Goal: Use online tool/utility: Utilize a website feature to perform a specific function

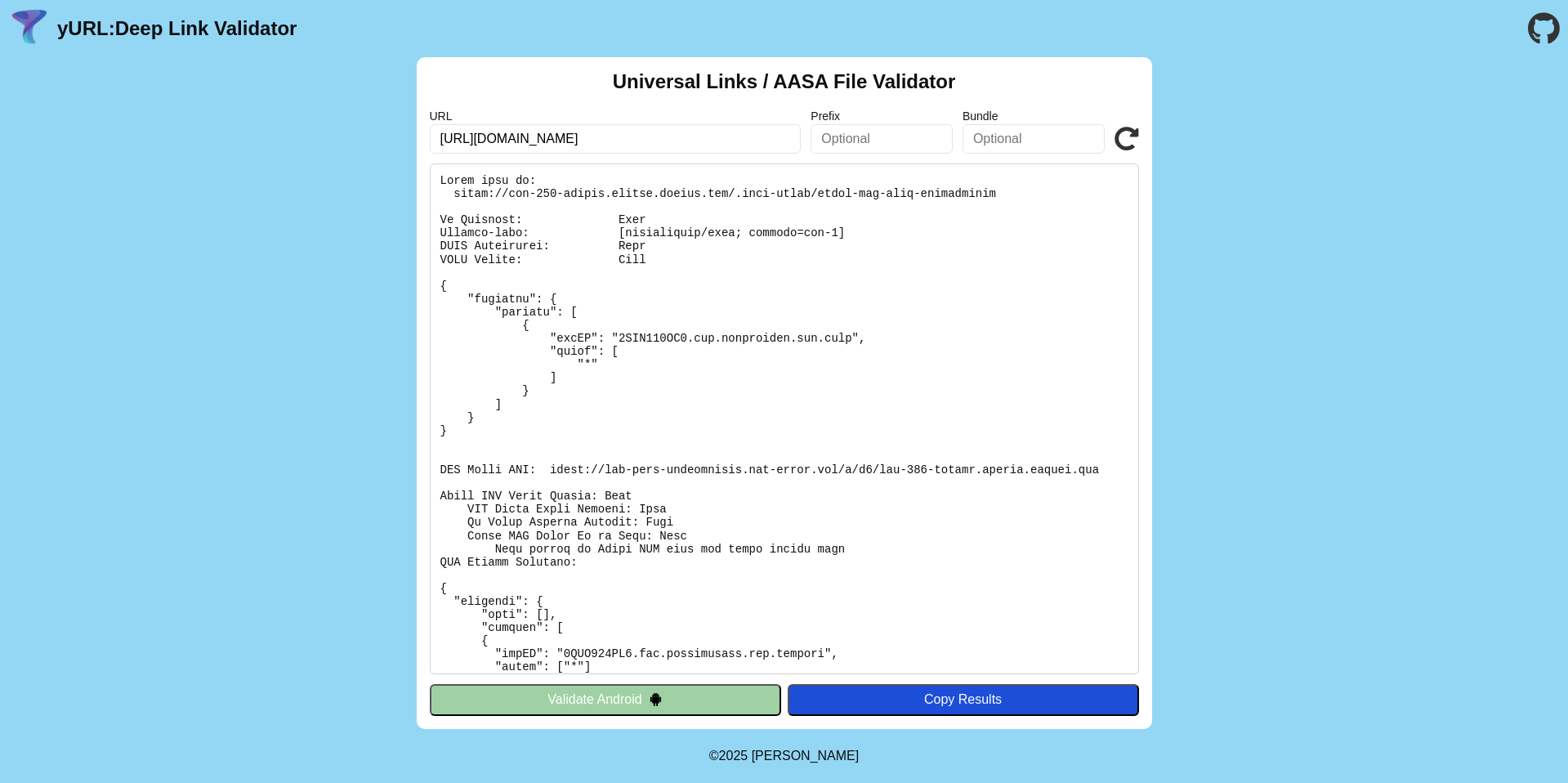
click at [664, 695] on button "Validate Android" at bounding box center [605, 700] width 351 height 31
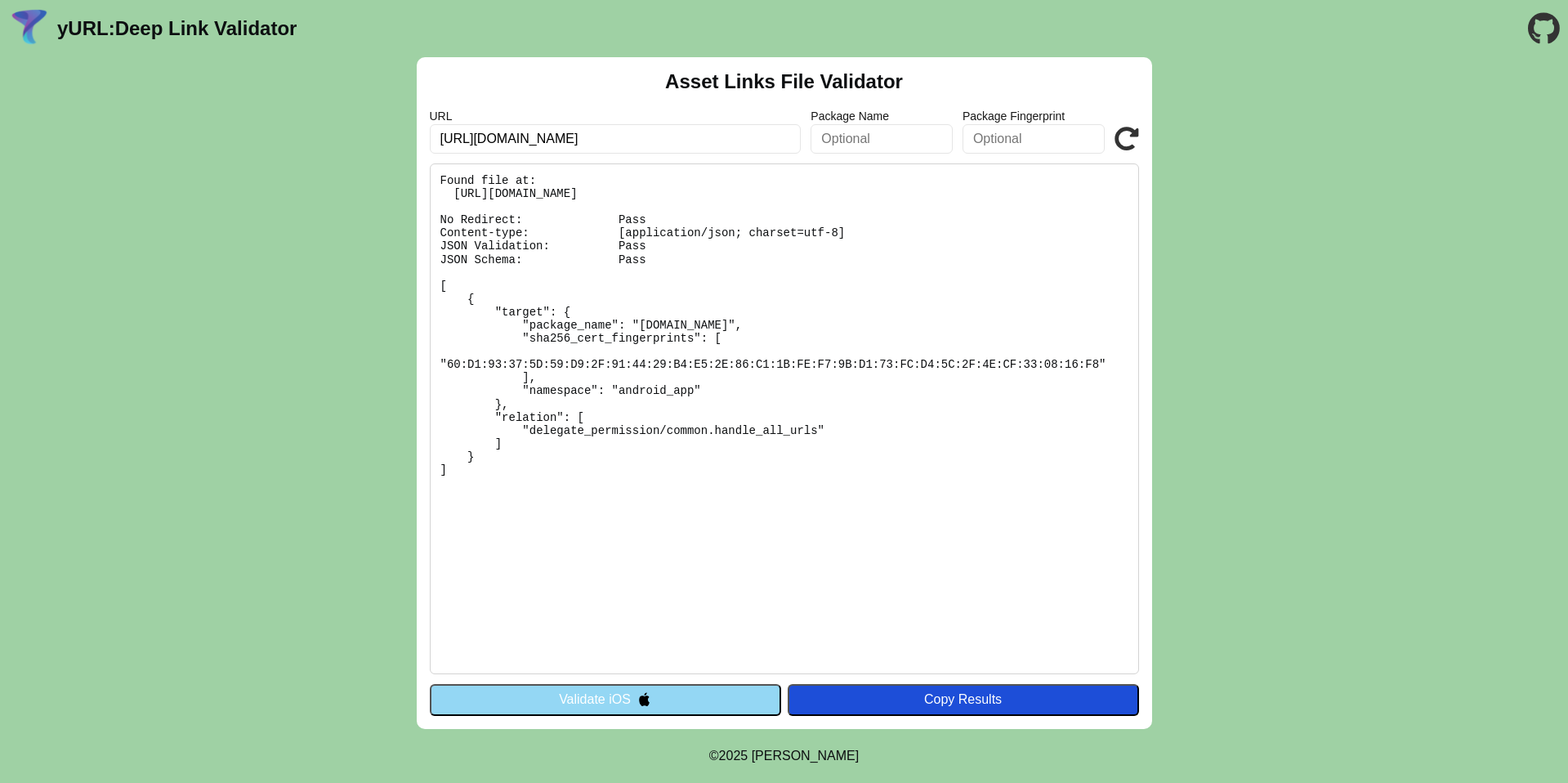
click at [655, 694] on button "Validate iOS" at bounding box center [605, 700] width 351 height 31
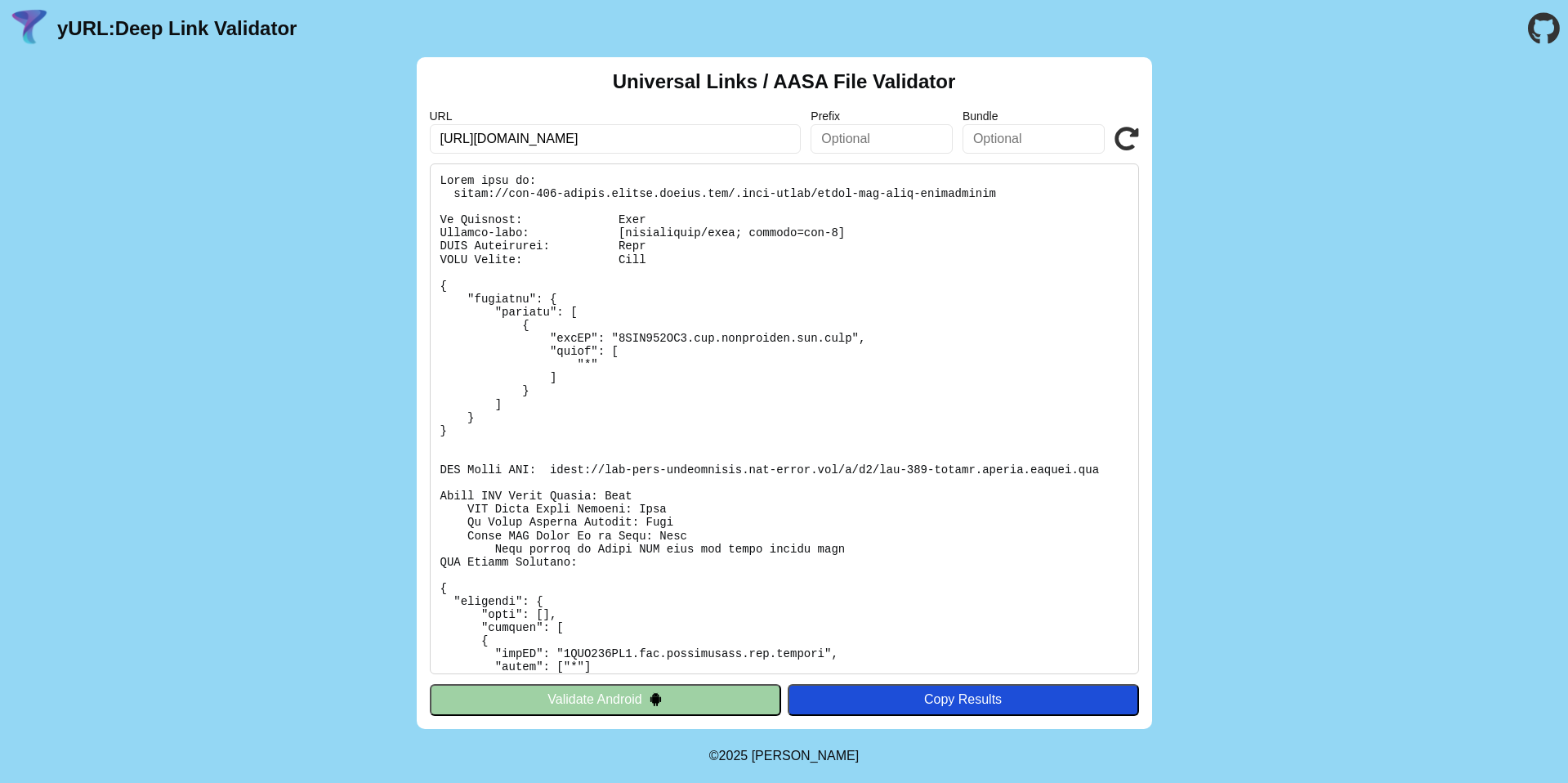
click at [655, 694] on img at bounding box center [656, 699] width 14 height 14
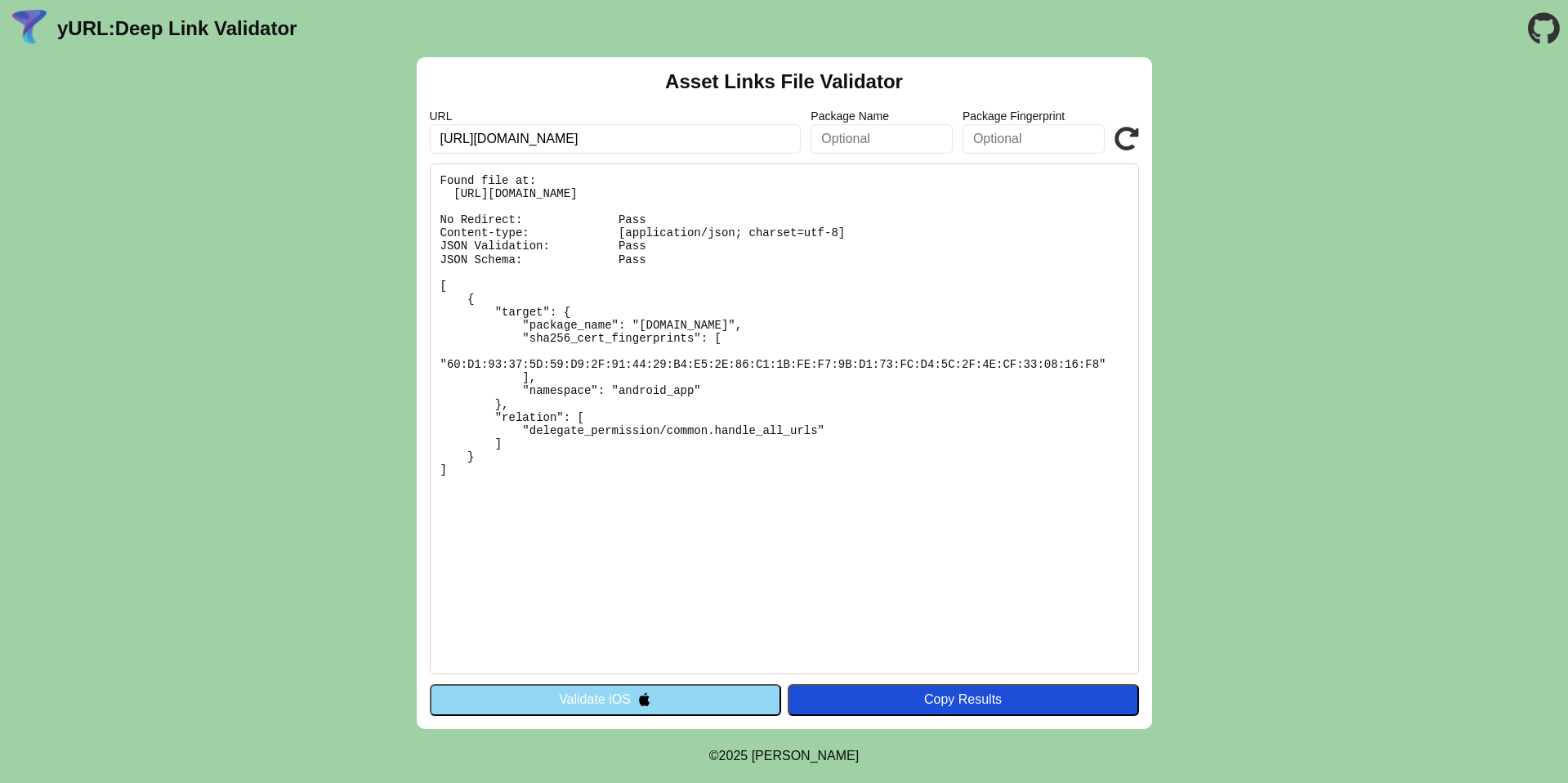
click at [680, 708] on button "Validate iOS" at bounding box center [605, 700] width 351 height 31
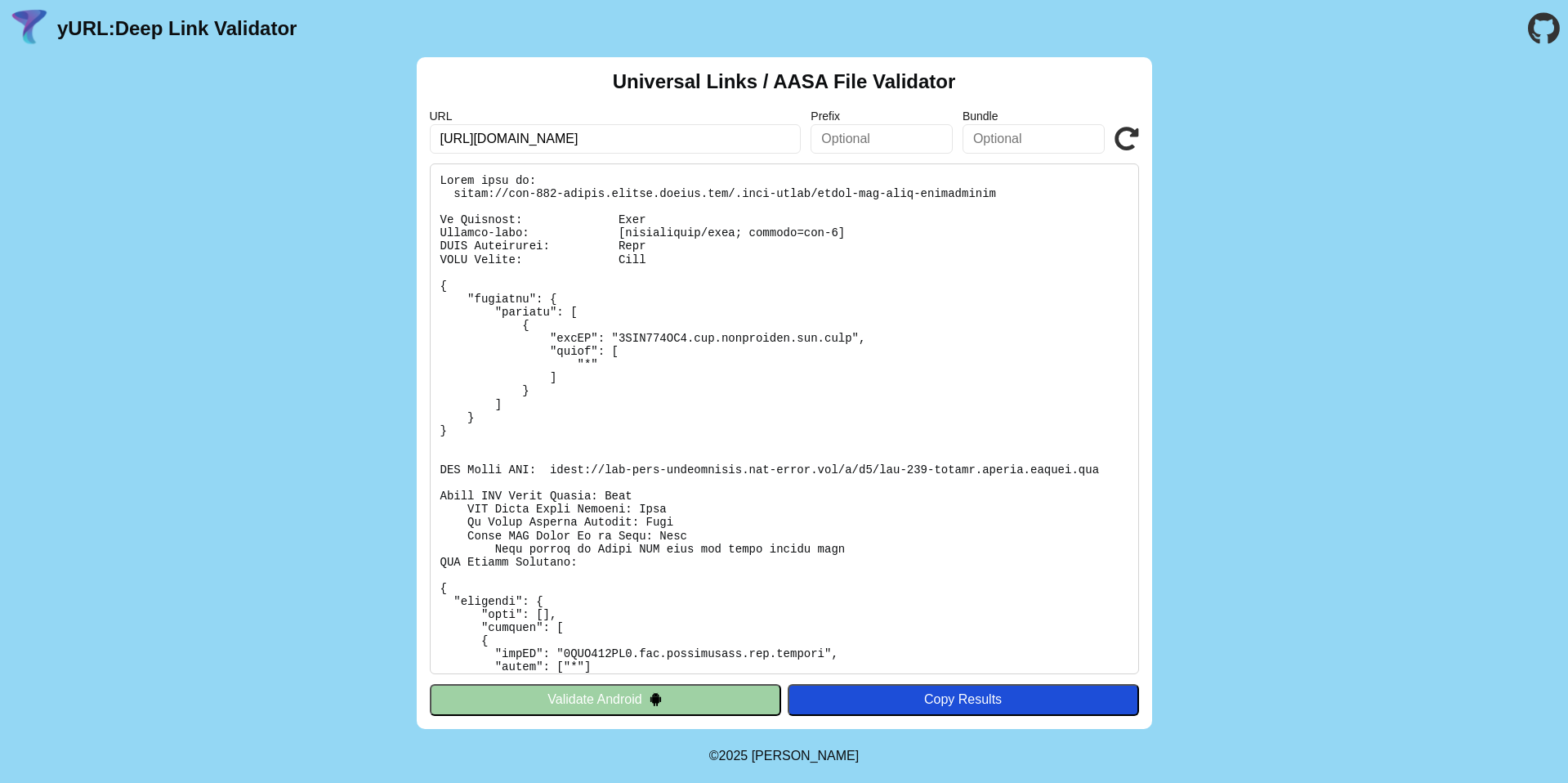
click at [691, 147] on input "[URL][DOMAIN_NAME]" at bounding box center [616, 139] width 372 height 30
click at [690, 147] on input "[URL][DOMAIN_NAME]" at bounding box center [616, 139] width 372 height 30
paste input "app-site-association.cdn-apple.com/a/v1/fod-699-dating.newdev.fmpdev.net"
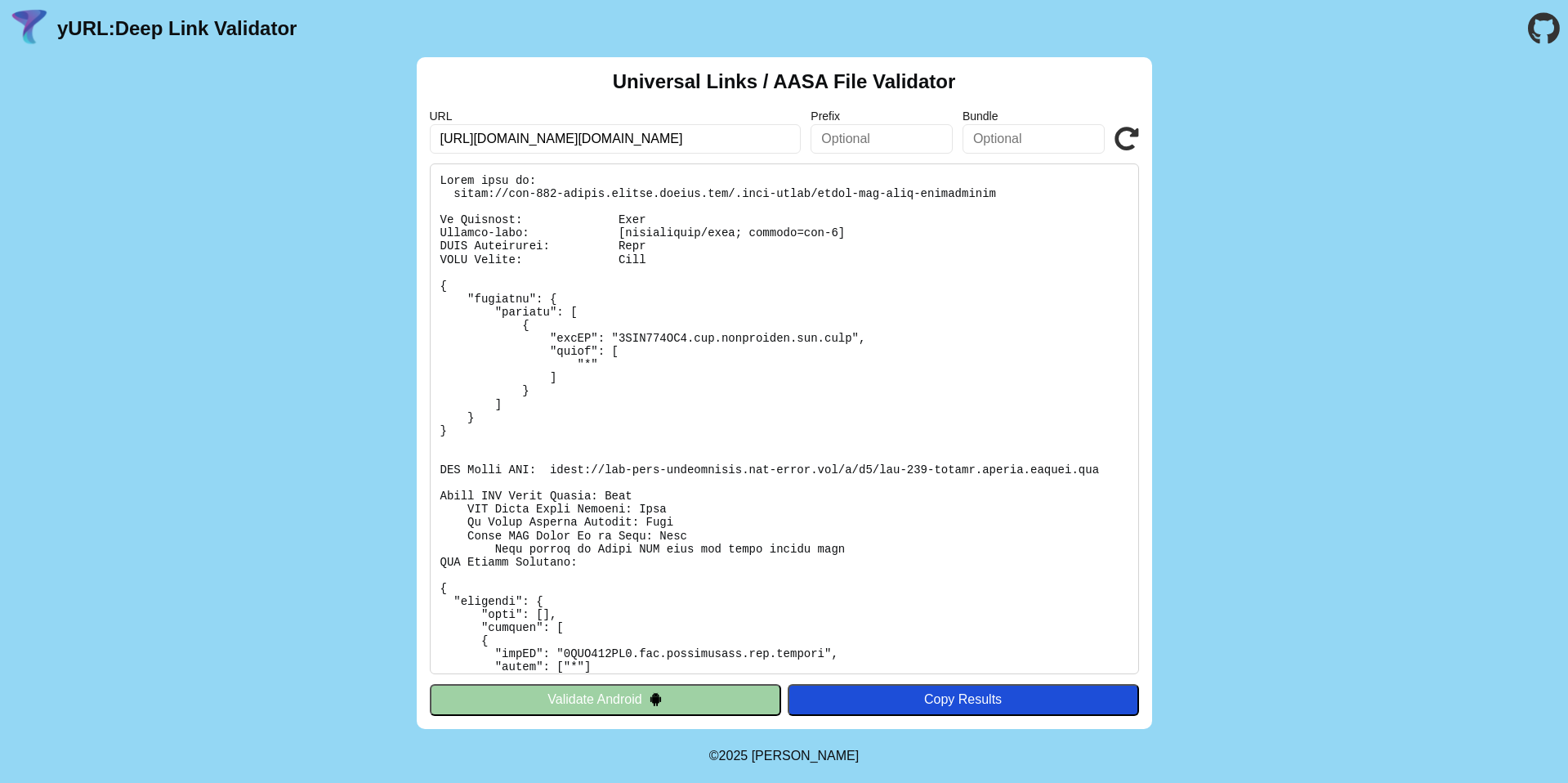
type input "https://app-site-association.cdn-apple.com/a/v1/fod-699-dating.newdev.fmpdev.net"
drag, startPoint x: 633, startPoint y: 719, endPoint x: 631, endPoint y: 708, distance: 11.2
click at [631, 715] on div "Universal Links / AASA File Validator URL https://app-site-association.cdn-appl…" at bounding box center [784, 393] width 736 height 672
click at [631, 693] on button "Validate Android" at bounding box center [605, 700] width 351 height 31
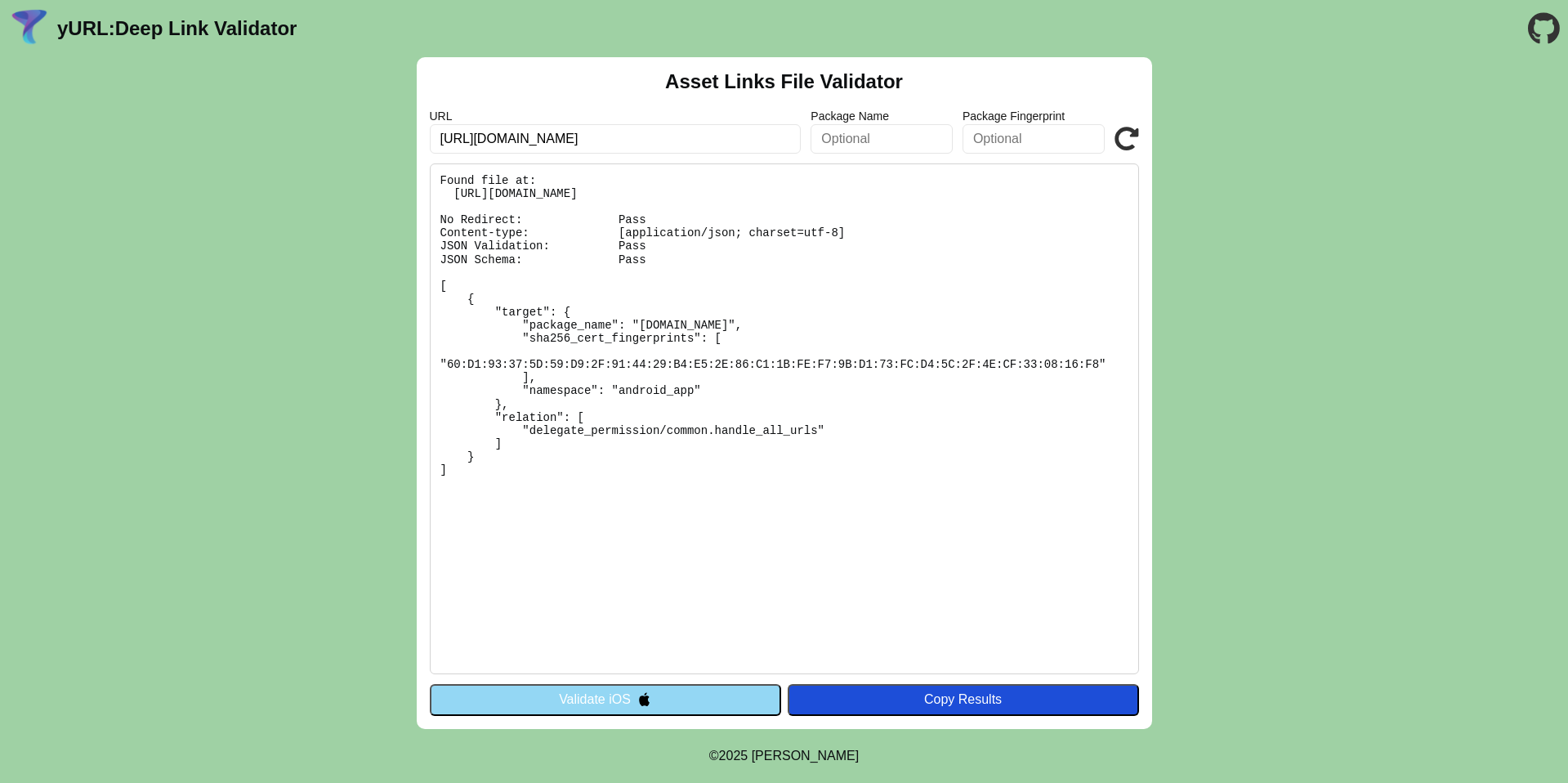
click at [626, 694] on button "Validate iOS" at bounding box center [605, 700] width 351 height 31
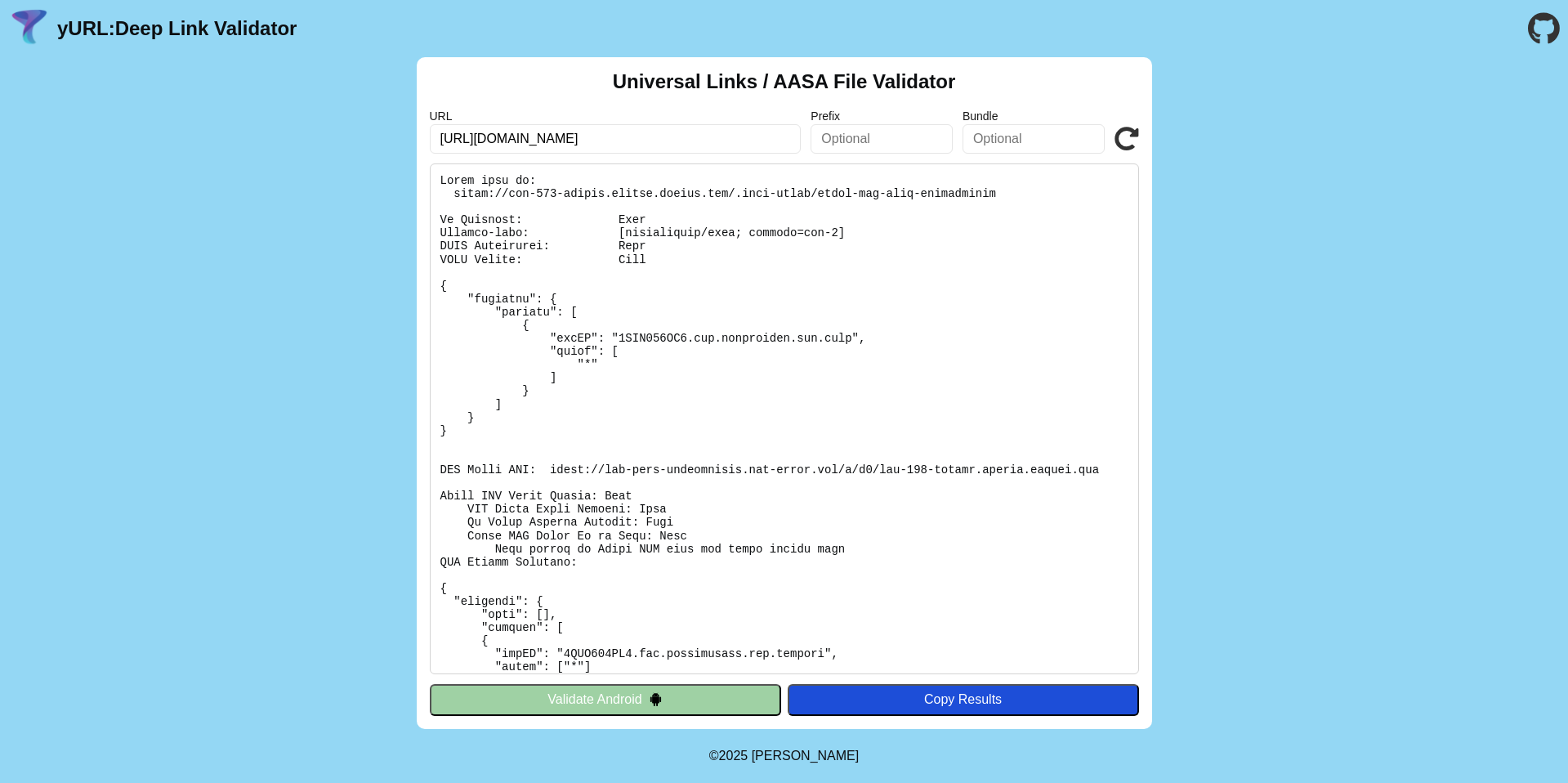
click at [625, 693] on button "Validate Android" at bounding box center [605, 700] width 351 height 31
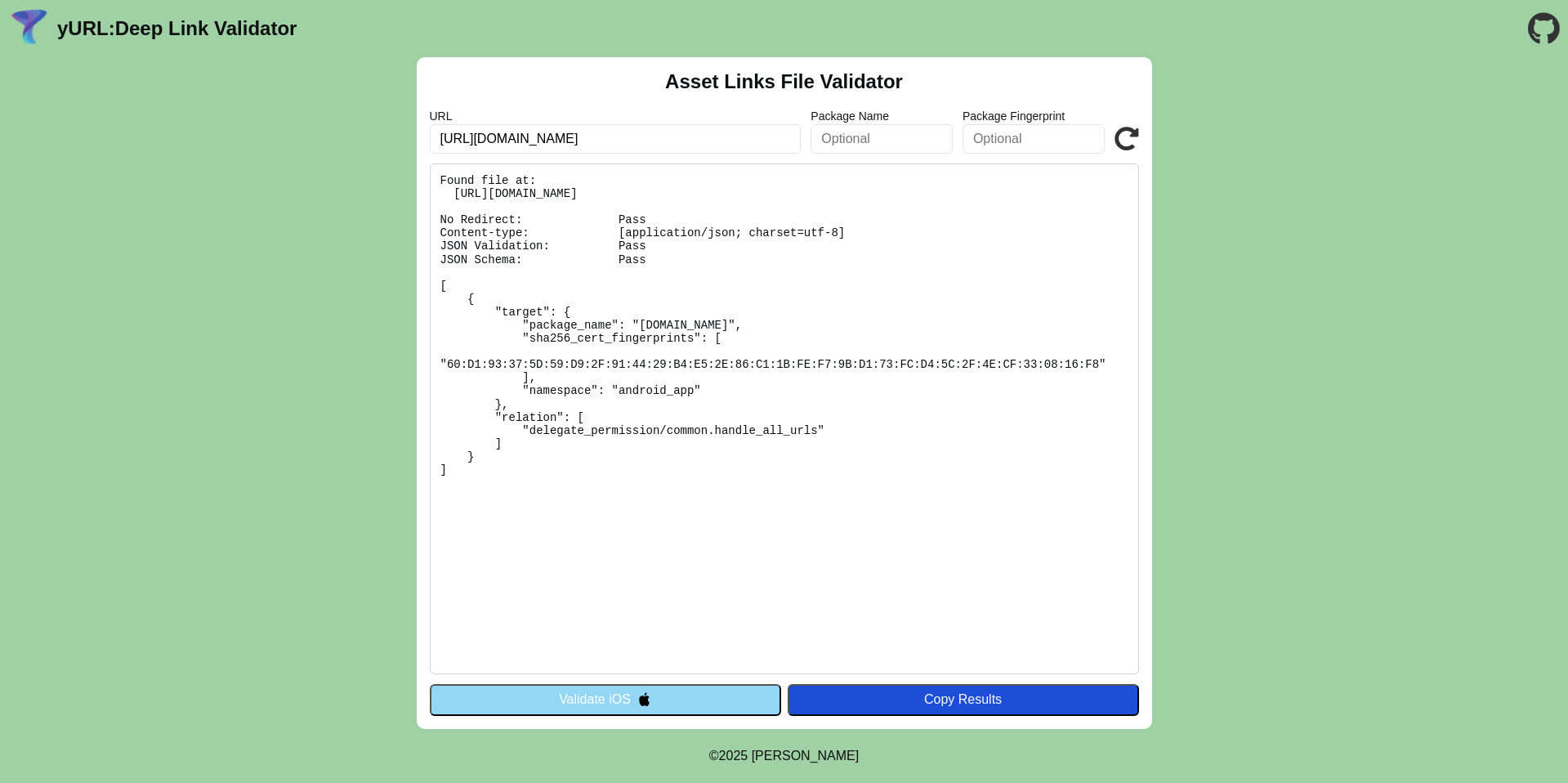
drag, startPoint x: 628, startPoint y: 686, endPoint x: 628, endPoint y: 675, distance: 11.0
click at [628, 685] on button "Validate iOS" at bounding box center [605, 700] width 351 height 31
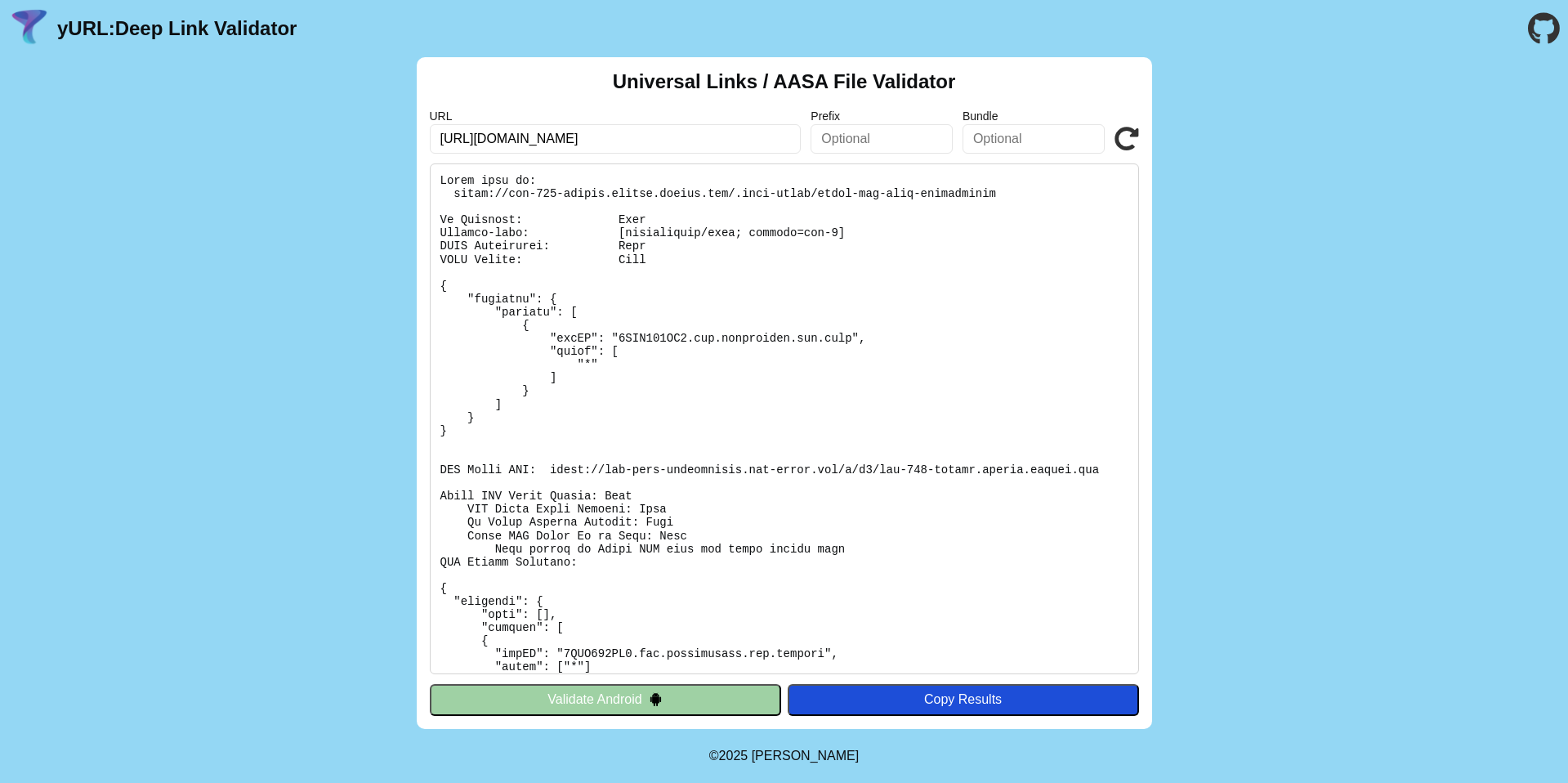
click at [710, 137] on input "[URL][DOMAIN_NAME]" at bounding box center [616, 139] width 372 height 30
paste input "app-site-association.cdn-apple.com/a/v1/fod-699-dating.newdev.fmpdev.net"
drag, startPoint x: 455, startPoint y: 149, endPoint x: 443, endPoint y: 238, distance: 89.8
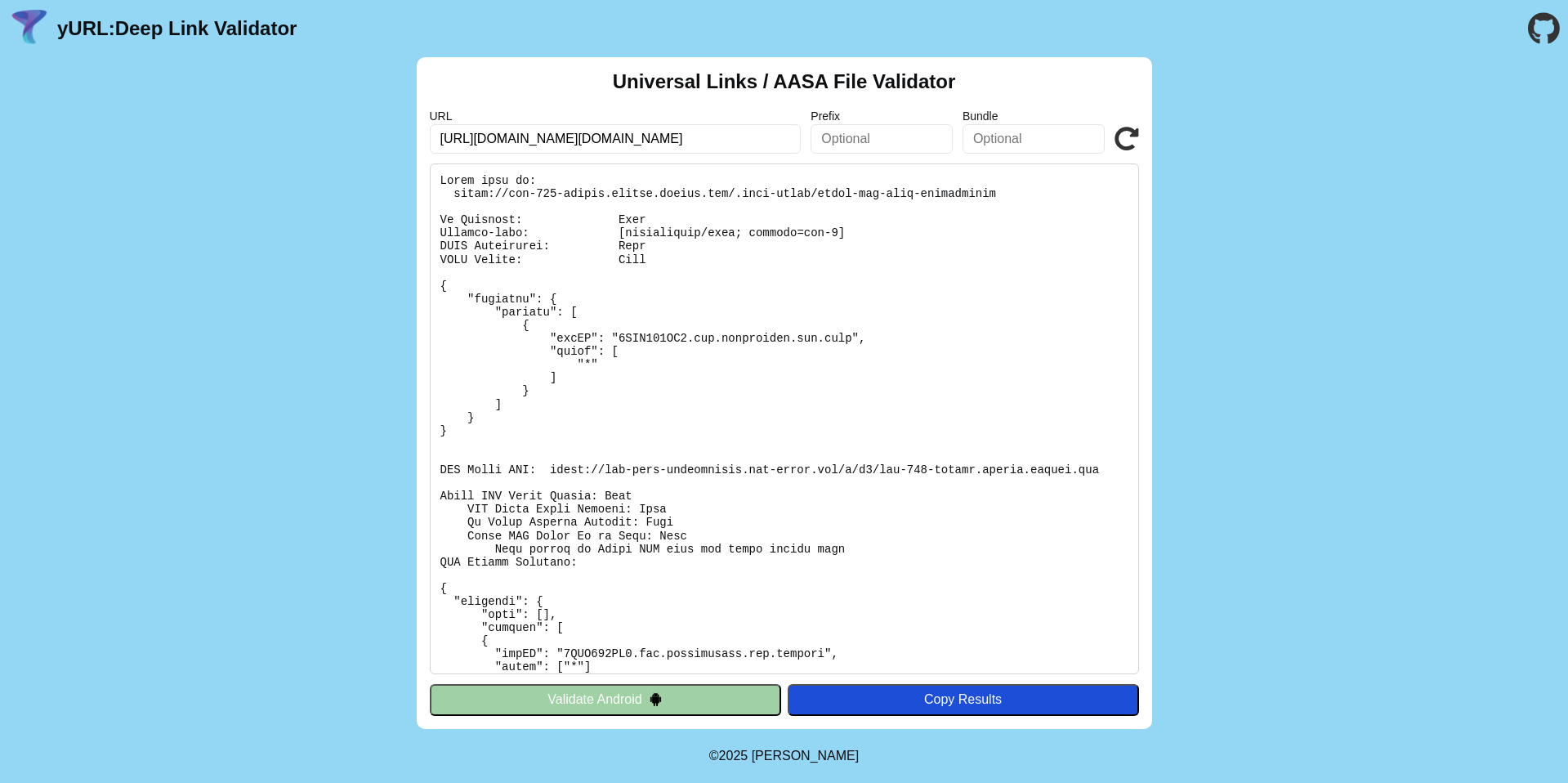
click at [370, 135] on div "Universal Links / AASA File Validator URL https://app-site-association.cdn-appl…" at bounding box center [784, 393] width 1568 height 672
type input "https://app-site-association.cdn-apple.com/a/v1/fod-699-dating.newdev.fmpdev.net"
click at [655, 699] on img at bounding box center [656, 699] width 14 height 14
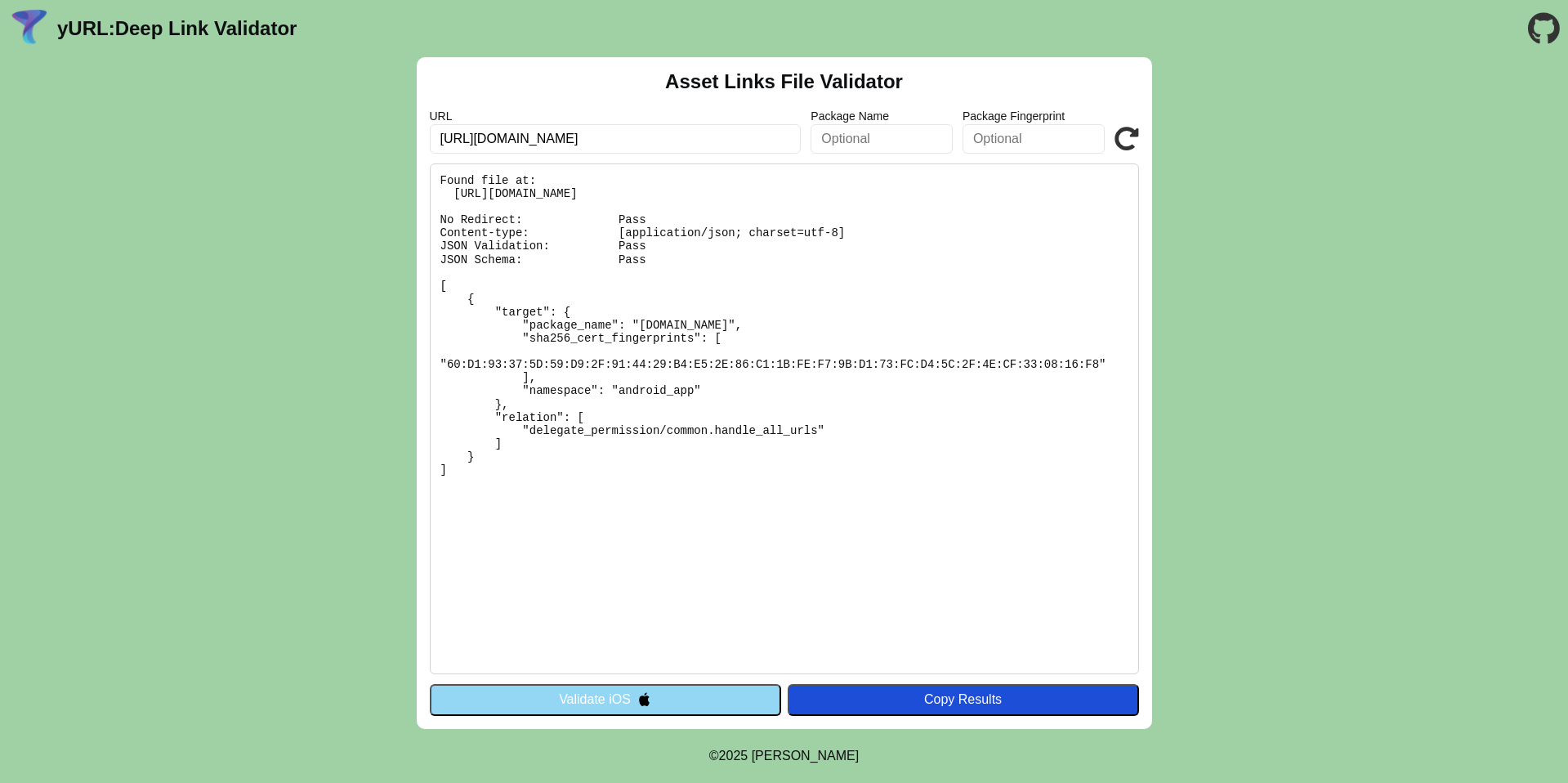
click at [631, 143] on input "[URL][DOMAIN_NAME]" at bounding box center [616, 139] width 372 height 30
click at [629, 142] on input "[URL][DOMAIN_NAME]" at bounding box center [616, 139] width 372 height 30
paste input "fod-699-dating.newdev.fmpdev.net"
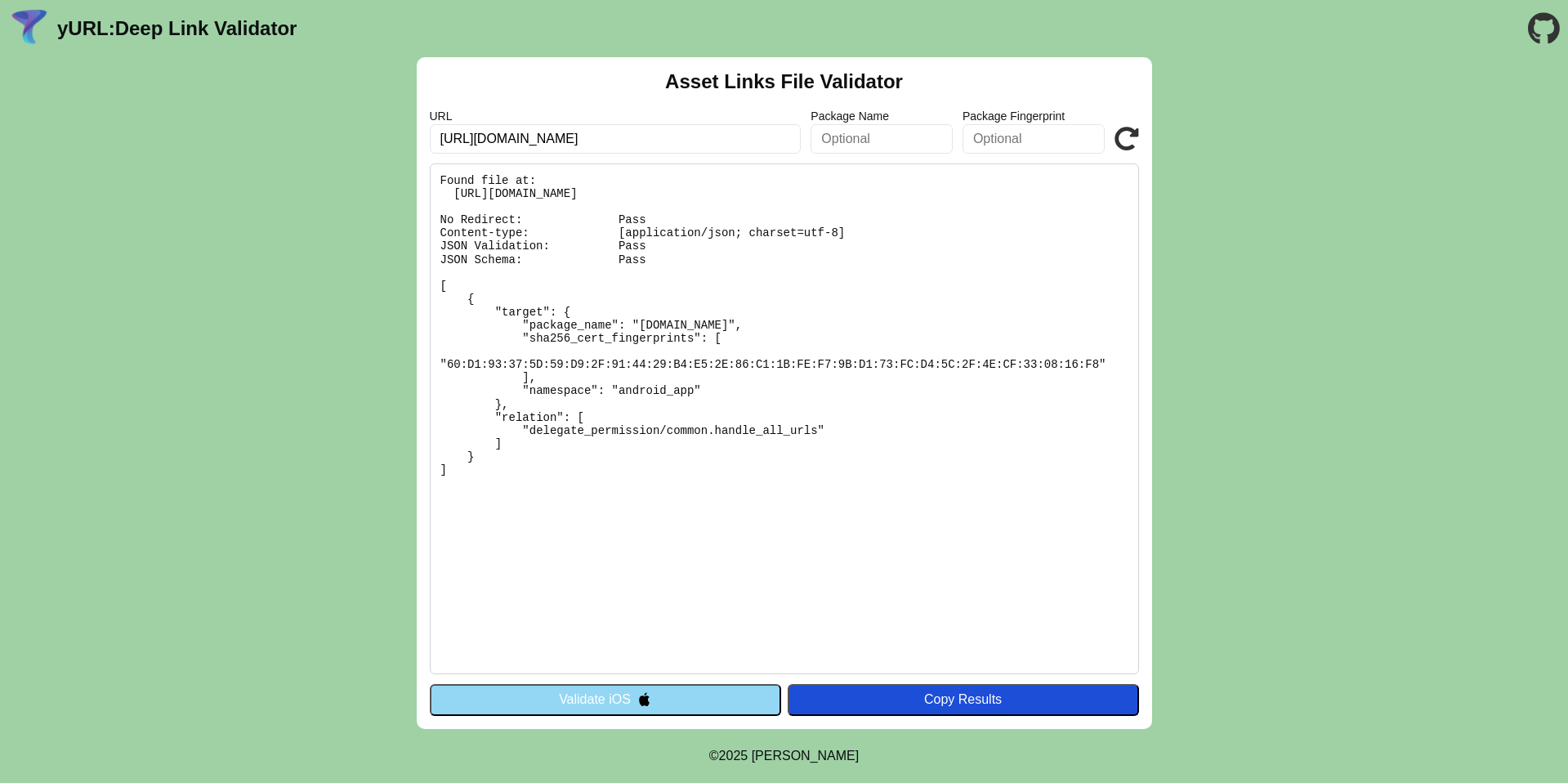
click at [737, 127] on input "[URL][DOMAIN_NAME]" at bounding box center [616, 139] width 372 height 30
drag, startPoint x: 734, startPoint y: 138, endPoint x: 480, endPoint y: 141, distance: 254.0
click at [480, 141] on input "[URL][DOMAIN_NAME]" at bounding box center [616, 139] width 372 height 30
paste input "text"
type input "https://fod-699-dating.newdev.fmpdev.net"
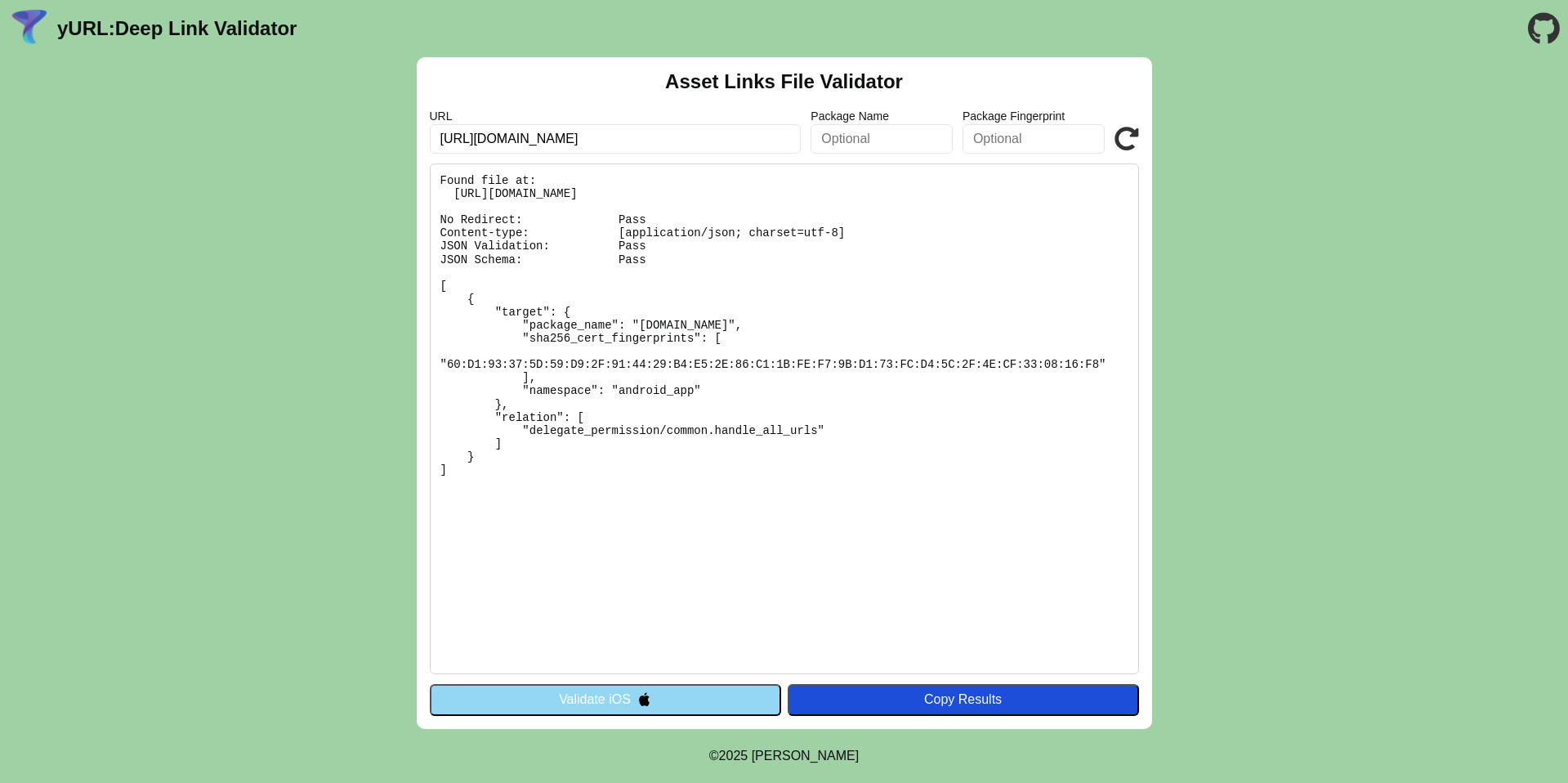
click at [705, 713] on button "Validate iOS" at bounding box center [605, 700] width 351 height 31
click at [702, 702] on button "Validate iOS" at bounding box center [605, 700] width 351 height 31
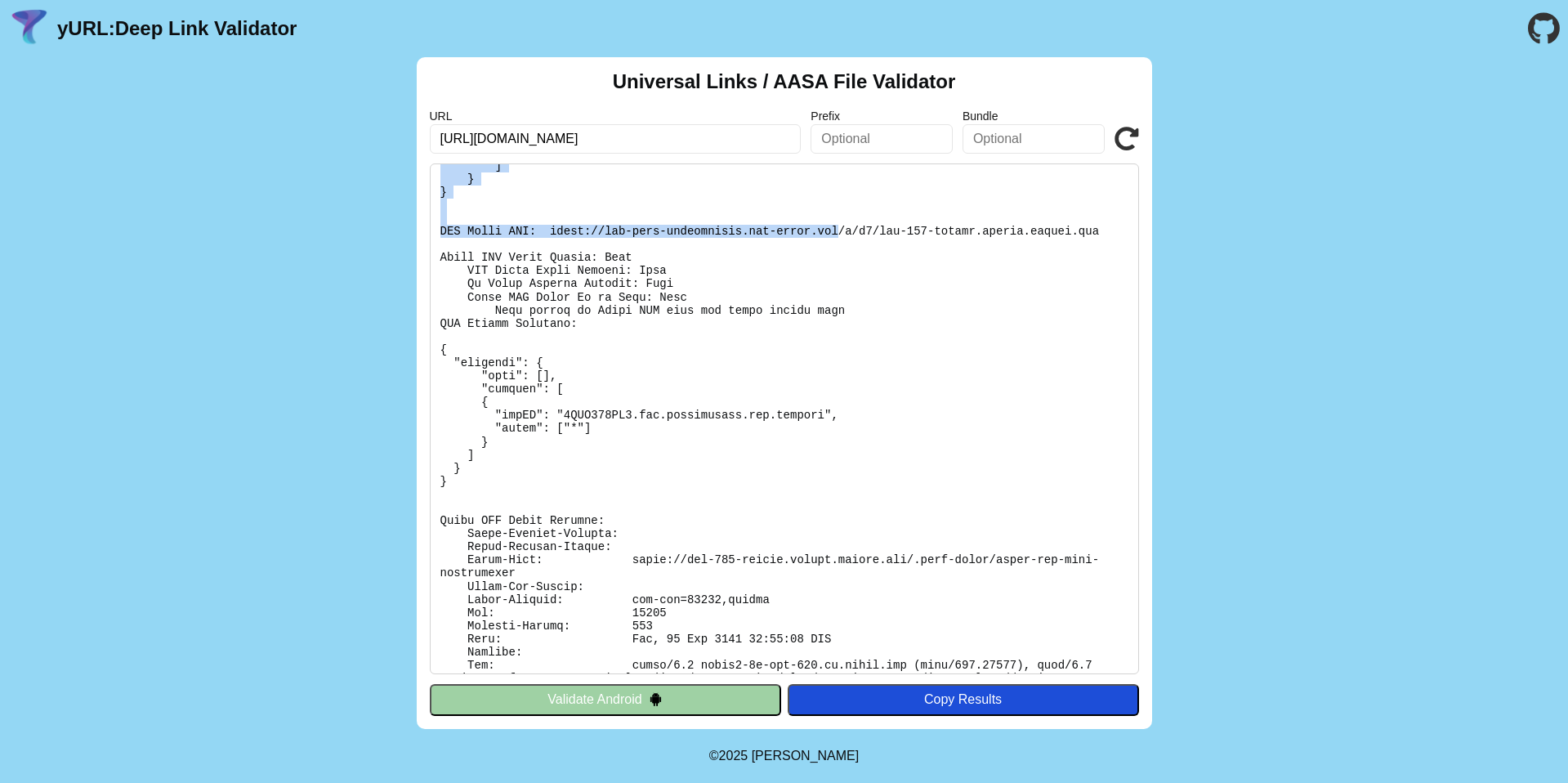
scroll to position [196, 0]
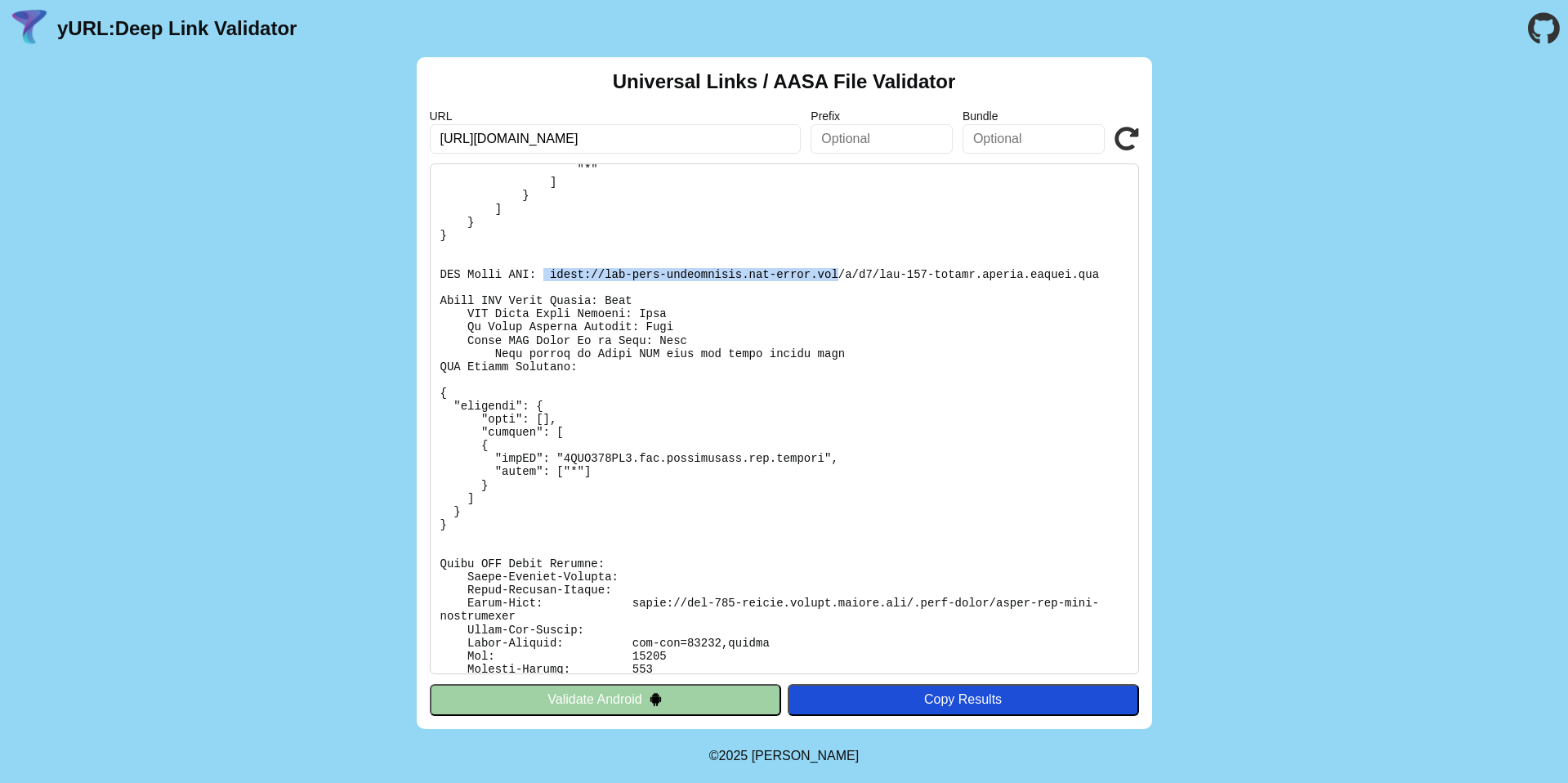
drag, startPoint x: 841, startPoint y: 184, endPoint x: 544, endPoint y: 270, distance: 309.2
click at [544, 270] on pre at bounding box center [784, 418] width 710 height 511
copy pre "[URL][DOMAIN_NAME]"
